Goal: Communication & Community: Answer question/provide support

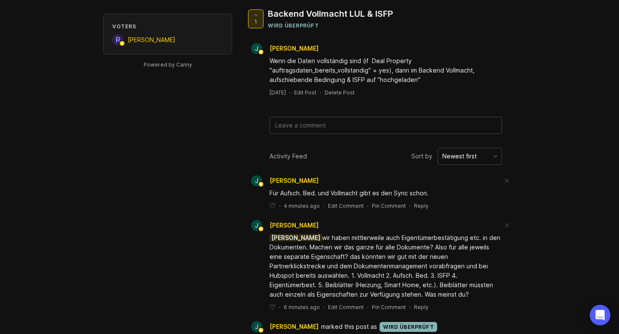
scroll to position [79, 0]
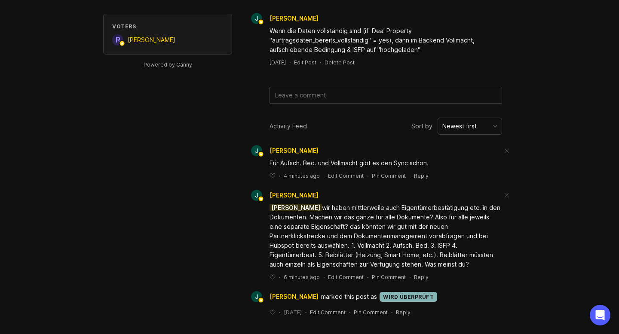
click at [420, 175] on div "Reply" at bounding box center [421, 175] width 15 height 7
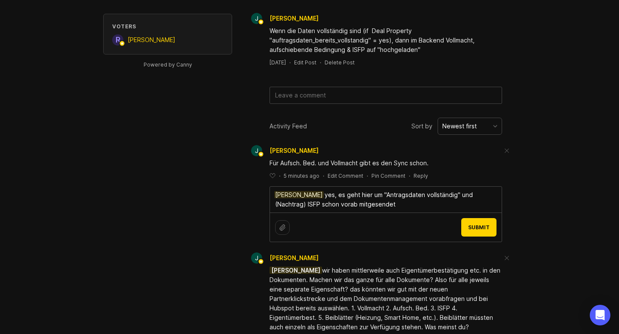
type textarea "[PERSON_NAME] yes, es geht hier um "Antragsdaten vollständig" und (Nachtrag) IS…"
click at [483, 228] on span "Submit" at bounding box center [478, 227] width 21 height 6
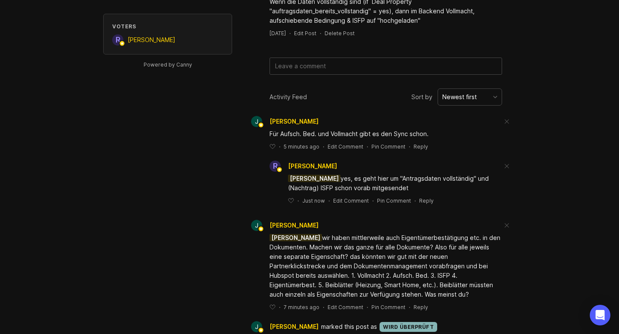
scroll to position [138, 0]
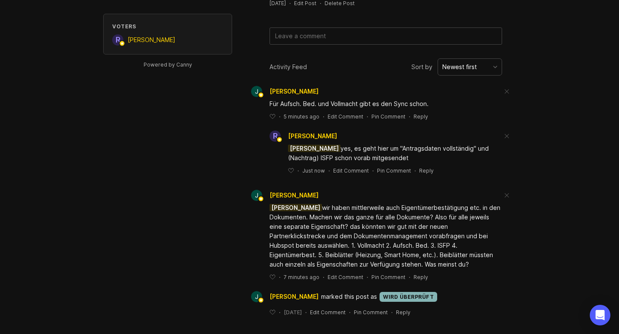
click at [416, 278] on div "Reply" at bounding box center [421, 277] width 15 height 7
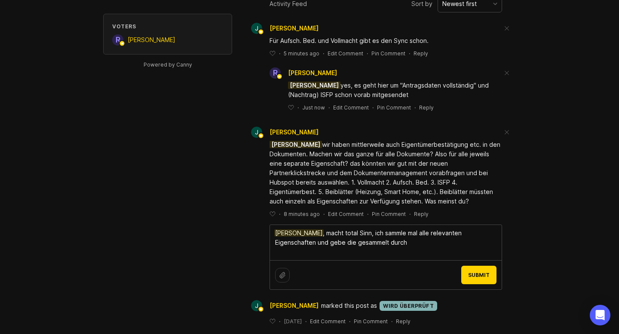
scroll to position [202, 0]
type textarea "[PERSON_NAME], macht total Sinn, ich sammle mal alle relevanten Eigenschaften u…"
click at [484, 272] on span "Submit" at bounding box center [478, 274] width 21 height 6
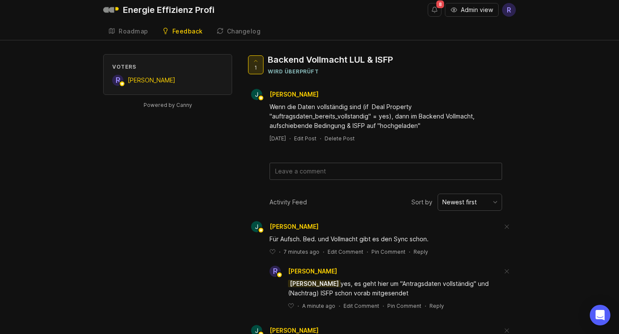
scroll to position [0, 0]
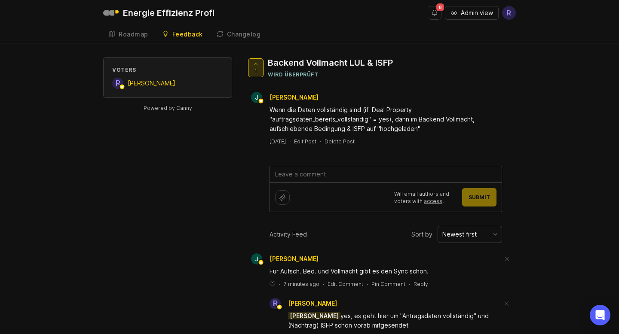
click at [332, 178] on textarea at bounding box center [386, 174] width 232 height 16
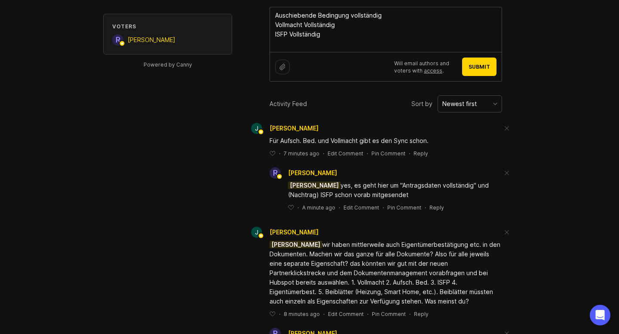
scroll to position [145, 0]
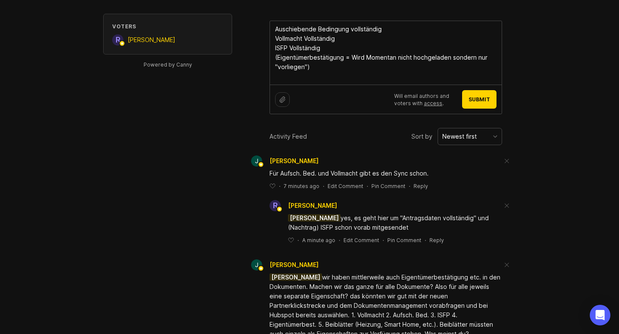
click at [178, 232] on div "Voters R [PERSON_NAME] Powered by Canny 1 Backend Vollmacht LUL & ISFP wird übe…" at bounding box center [309, 185] width 413 height 547
click at [323, 67] on textarea "Auschiebende Bedingung vollständig Vollmacht Vollständig ISFP Vollständig (Eige…" at bounding box center [386, 53] width 232 height 64
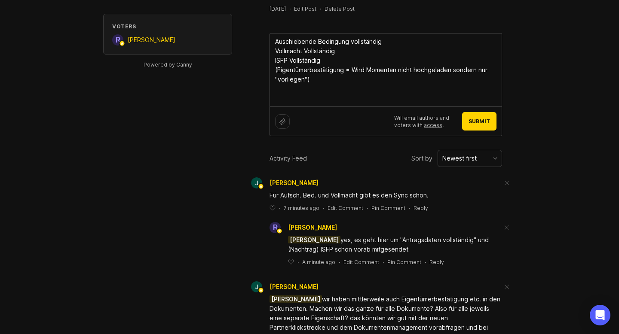
scroll to position [129, 0]
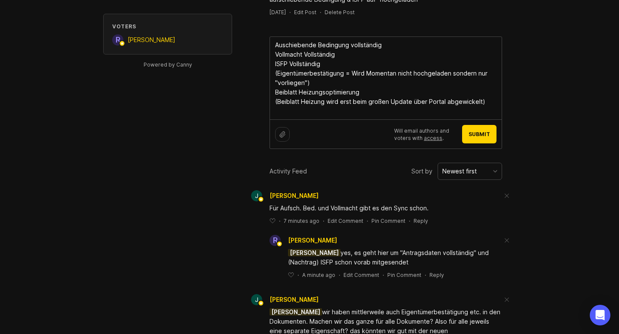
click at [374, 92] on textarea "Auschiebende Bedingung vollständig Vollmacht Vollständig ISFP Vollständig (Eige…" at bounding box center [386, 78] width 232 height 83
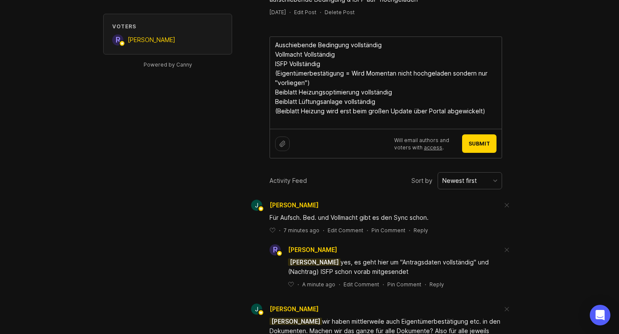
click at [378, 102] on textarea "Auschiebende Bedingung vollständig Vollmacht Vollständig ISFP Vollständig (Eige…" at bounding box center [386, 83] width 232 height 92
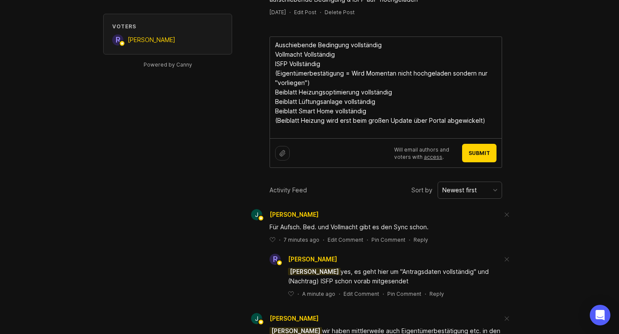
click at [350, 60] on textarea "Auschiebende Bedingung vollständig Vollmacht Vollständig ISFP Vollständig (Eige…" at bounding box center [386, 87] width 232 height 101
click at [383, 46] on textarea "Auschiebende Bedingung vollständig Vollmacht Vollständig ISFP Vollständig (Eige…" at bounding box center [386, 87] width 232 height 101
paste textarea "aufschiebende_bedingung_vollstandig"
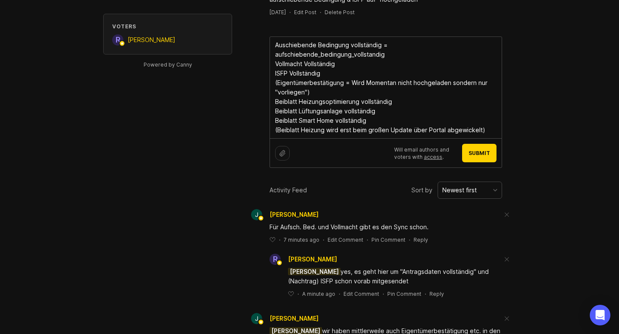
click at [353, 55] on textarea "Auschiebende Bedingung vollständig = aufschiebende_bedingung_vollstandig Vollma…" at bounding box center [386, 87] width 232 height 101
paste textarea "vollmacht_vollstandig"
click at [328, 63] on textarea "Auschiebende Bedingung vollständig = aufschiebende_bedingung_vollstandig Vollma…" at bounding box center [386, 87] width 232 height 101
paste textarea "isfp_geprueft"
click at [353, 79] on textarea "Auschiebende Bedingung vollständig = aufschiebende_bedingung_vollstandig Vollma…" at bounding box center [386, 87] width 232 height 101
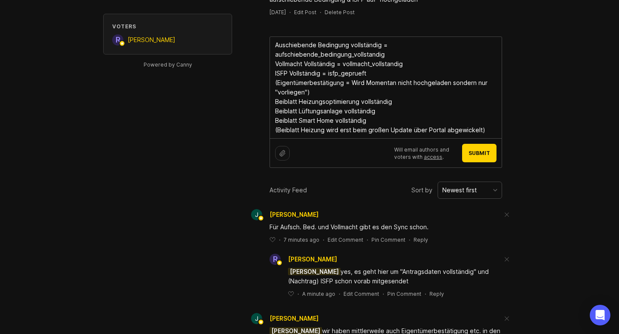
click at [351, 73] on textarea "Auschiebende Bedingung vollständig = aufschiebende_bedingung_vollstandig Vollma…" at bounding box center [386, 87] width 232 height 101
drag, startPoint x: 343, startPoint y: 73, endPoint x: 279, endPoint y: 77, distance: 64.2
click at [279, 77] on textarea "Auschiebende Bedingung vollständig = aufschiebende_bedingung_vollstandig Vollma…" at bounding box center [386, 87] width 232 height 101
click at [375, 78] on textarea "Auschiebende Bedingung vollständig = aufschiebende_bedingung_vollstandig Vollma…" at bounding box center [386, 87] width 232 height 101
click at [364, 82] on textarea "Auschiebende Bedingung vollständig = aufschiebende_bedingung_vollstandig Vollma…" at bounding box center [386, 87] width 232 height 101
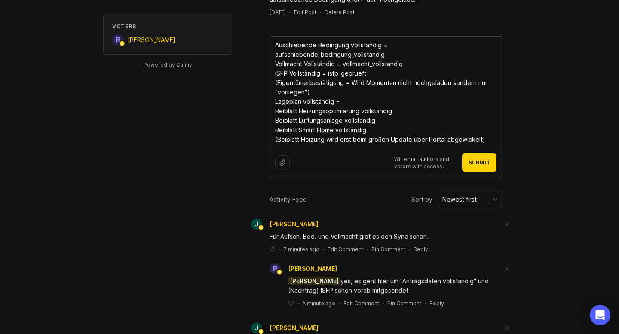
paste textarea "Eigentümerbestätigung"
click at [348, 76] on textarea "Auschiebende Bedingung vollständig = aufschiebende_bedingung_vollstandig Vollma…" at bounding box center [386, 92] width 232 height 111
paste textarea "Eigentümerbestätigung"
drag, startPoint x: 445, startPoint y: 74, endPoint x: 353, endPoint y: 73, distance: 91.6
click at [353, 73] on textarea "Auschiebende Bedingung vollständig = aufschiebende_bedingung_vollstandig Vollma…" at bounding box center [386, 92] width 232 height 111
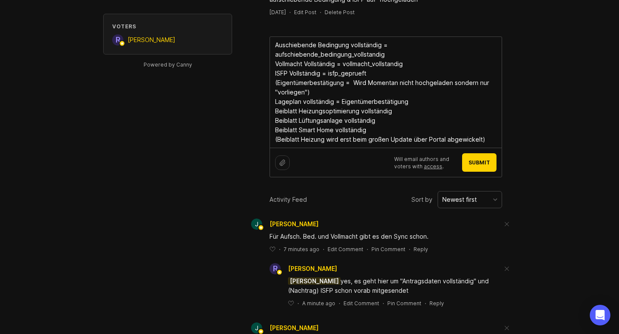
paste textarea "eigentumerbestatigung_vorliegen"
click at [352, 95] on textarea "Auschiebende Bedingung vollständig = aufschiebende_bedingung_vollstandig Vollma…" at bounding box center [386, 92] width 232 height 111
drag, startPoint x: 410, startPoint y: 95, endPoint x: 342, endPoint y: 93, distance: 67.9
click at [342, 93] on textarea "Auschiebende Bedingung vollständig = aufschiebende_bedingung_vollstandig Vollma…" at bounding box center [386, 92] width 232 height 111
paste textarea "lageplan_vorliegen"
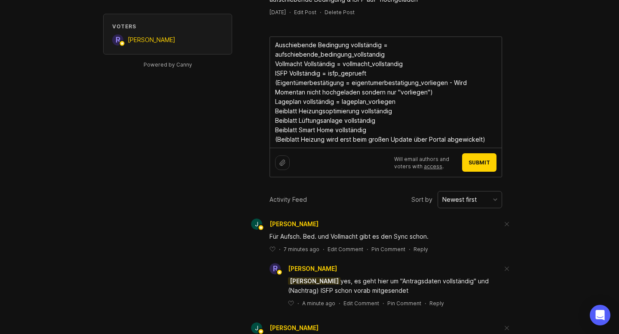
click at [338, 105] on textarea "Auschiebende Bedingung vollständig = aufschiebende_bedingung_vollstandig Vollma…" at bounding box center [386, 92] width 232 height 111
drag, startPoint x: 359, startPoint y: 101, endPoint x: 276, endPoint y: 100, distance: 83.0
click at [276, 100] on textarea "Auschiebende Bedingung vollständig = aufschiebende_bedingung_vollstandig Vollma…" at bounding box center [386, 92] width 232 height 111
click at [396, 103] on textarea "Auschiebende Bedingung vollständig = aufschiebende_bedingung_vollstandig Vollma…" at bounding box center [386, 92] width 232 height 111
click at [386, 108] on textarea "Auschiebende Bedingung vollständig = aufschiebende_bedingung_vollstandig Vollma…" at bounding box center [386, 92] width 232 height 111
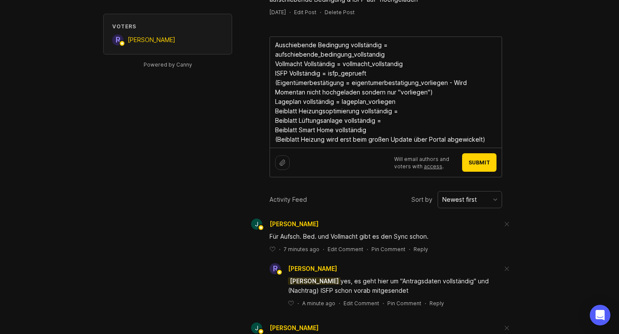
click at [385, 120] on textarea "Auschiebende Bedingung vollständig = aufschiebende_bedingung_vollstandig Vollma…" at bounding box center [386, 92] width 232 height 111
click at [328, 128] on textarea "Auschiebende Bedingung vollständig = aufschiebende_bedingung_vollstandig Vollma…" at bounding box center [386, 92] width 232 height 111
click at [383, 120] on textarea "Auschiebende Bedingung vollständig = aufschiebende_bedingung_vollstandig Vollma…" at bounding box center [386, 92] width 232 height 111
paste textarea "beiblatt_smart_home_vorliegen"
click at [399, 110] on textarea "Auschiebende Bedingung vollständig = aufschiebende_bedingung_vollstandig Vollma…" at bounding box center [386, 92] width 232 height 111
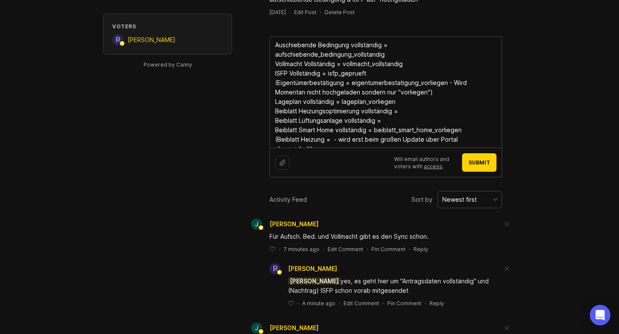
paste textarea "beiblatt_luftungsanlage_vorliegen"
click at [409, 103] on textarea "Auschiebende Bedingung vollständig = aufschiebende_bedingung_vollstandig Vollma…" at bounding box center [386, 92] width 232 height 111
paste textarea "beiblatt_heizungsoptimierung_vorliegen"
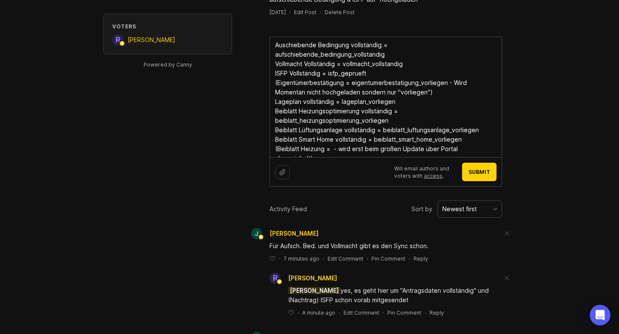
click at [328, 139] on textarea "Auschiebende Bedingung vollständig = aufschiebende_bedingung_vollstandig Vollma…" at bounding box center [386, 97] width 232 height 120
paste textarea "beiblatt_heizung_vorliegen"
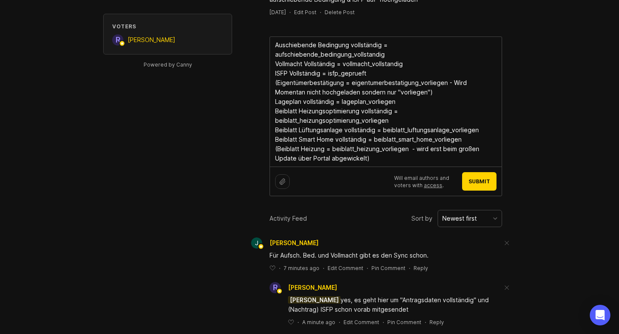
type textarea "Auschiebende Bedingung vollständig = aufschiebende_bedingung_vollstandig Vollma…"
click at [478, 180] on span "Submit" at bounding box center [479, 181] width 21 height 6
